Goal: Transaction & Acquisition: Purchase product/service

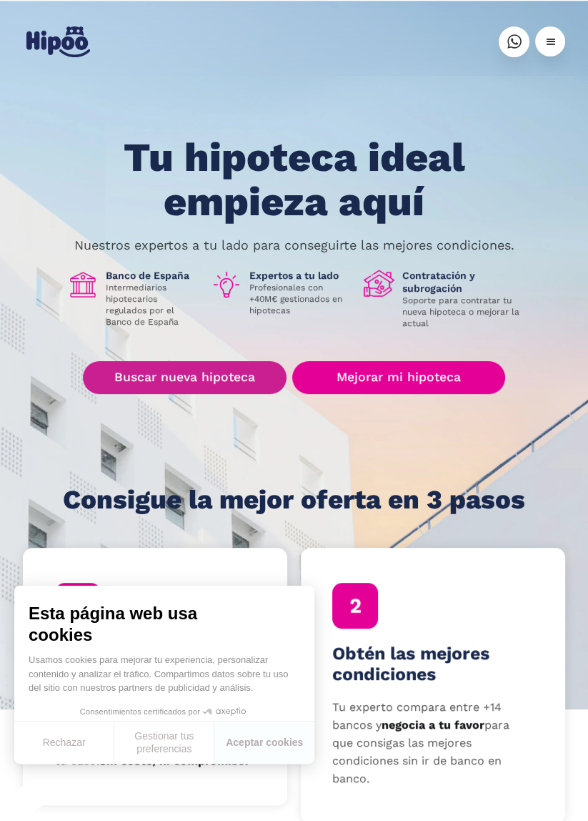
click at [164, 376] on link "Buscar nueva hipoteca" at bounding box center [185, 377] width 204 height 33
